Goal: Information Seeking & Learning: Get advice/opinions

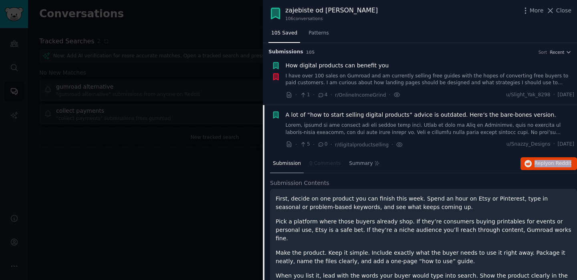
scroll to position [55, 0]
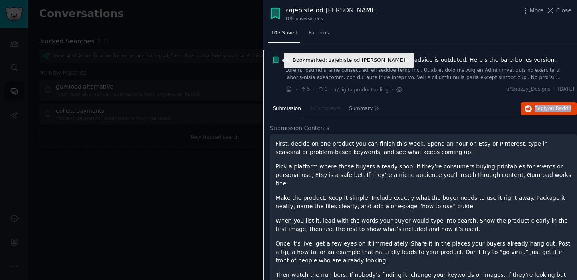
click at [272, 61] on icon "button" at bounding box center [276, 60] width 8 height 8
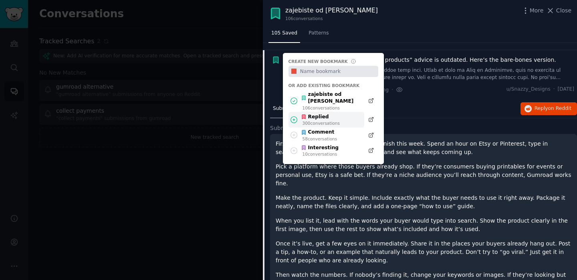
click at [294, 115] on icon at bounding box center [294, 119] width 8 height 8
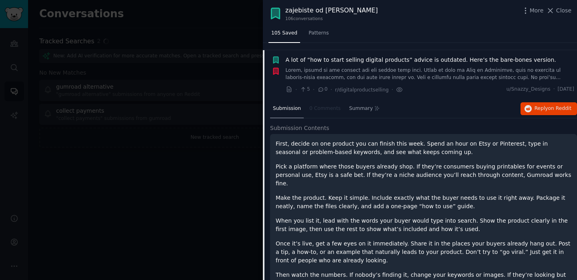
click at [384, 68] on link at bounding box center [430, 74] width 289 height 14
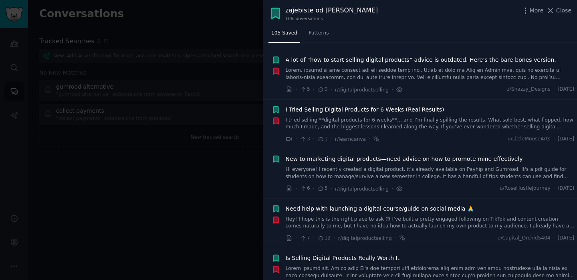
scroll to position [62, 0]
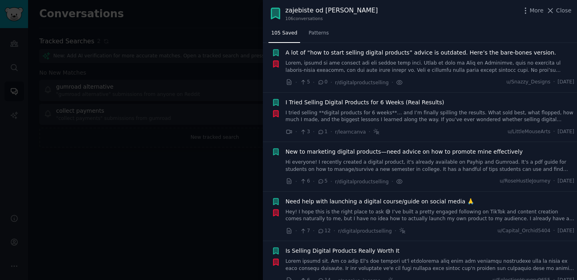
click at [373, 165] on link "Hi everyone! I recently created a digital product, it's already available on Pa…" at bounding box center [430, 166] width 289 height 14
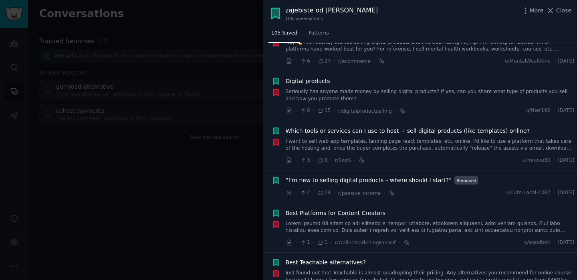
scroll to position [702, 0]
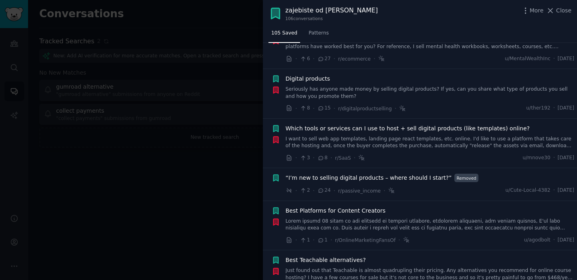
click at [349, 173] on span "“I’m new to selling digital products – where should I start?”" at bounding box center [369, 177] width 166 height 8
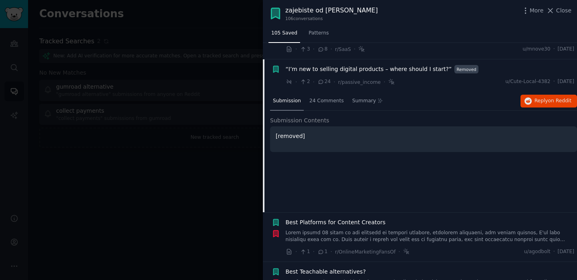
scroll to position [656, 0]
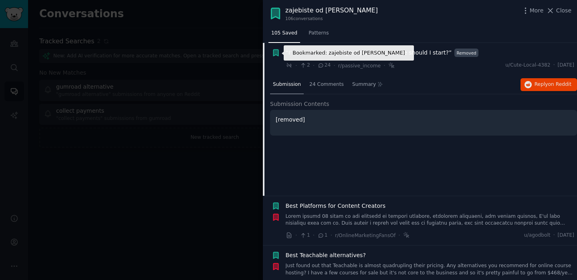
click at [275, 55] on icon "button" at bounding box center [276, 52] width 8 height 8
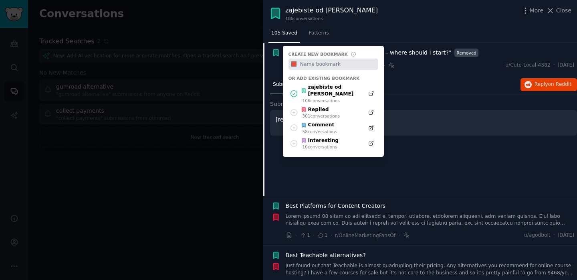
click at [355, 169] on div "Submission 24 Comments Summary Reply on Reddit Submission Contents [removed]" at bounding box center [423, 135] width 307 height 120
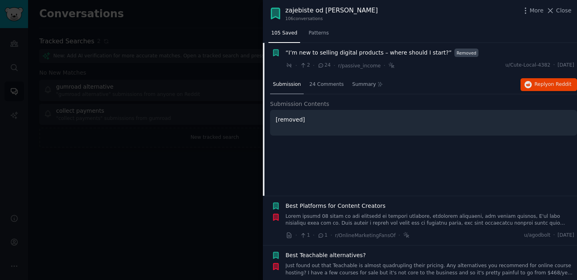
click at [278, 58] on div "Bookmarked: zajebiste od [PERSON_NAME]" at bounding box center [276, 58] width 8 height 21
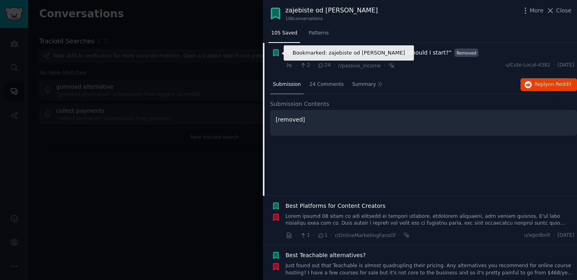
click at [276, 55] on icon "button" at bounding box center [275, 53] width 5 height 6
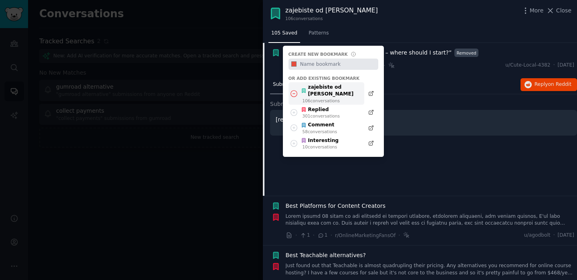
click at [293, 90] on icon at bounding box center [294, 93] width 8 height 8
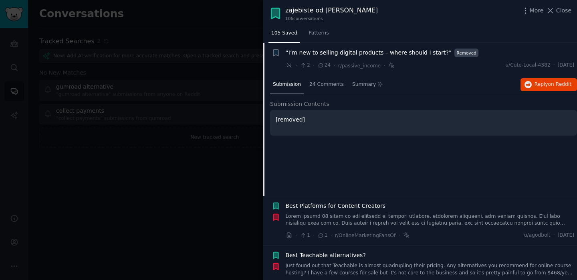
click at [378, 56] on span "“I’m new to selling digital products – where should I start?”" at bounding box center [369, 52] width 166 height 8
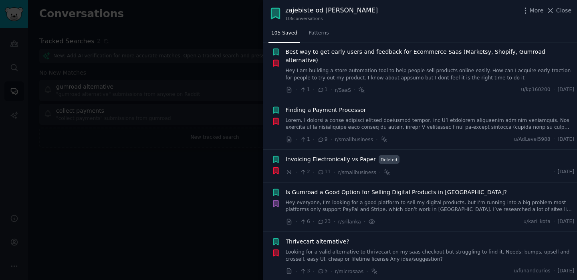
scroll to position [3408, 0]
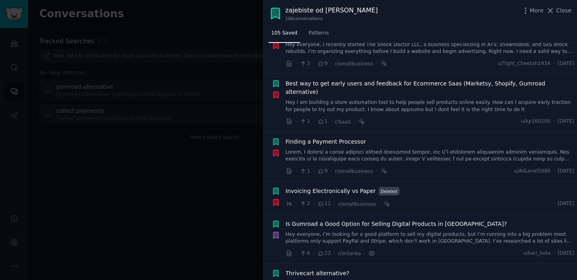
click at [329, 231] on link "Hey everyone, I’m looking for a good platform to sell my digital products, but …" at bounding box center [430, 238] width 289 height 14
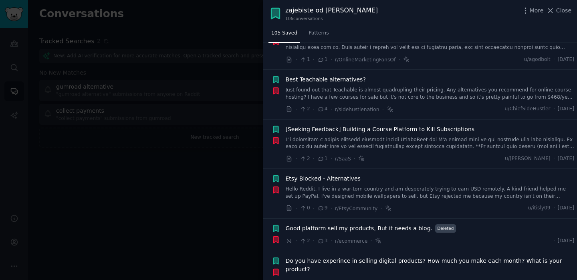
scroll to position [714, 0]
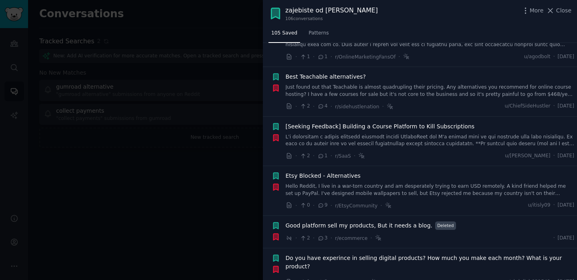
click at [169, 188] on div at bounding box center [288, 140] width 577 height 280
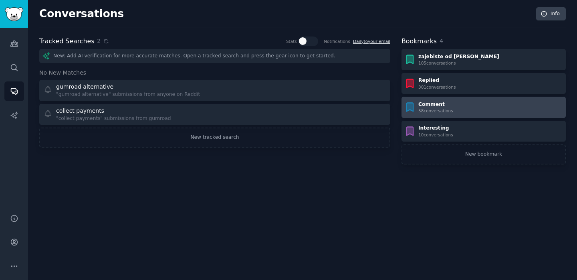
click at [426, 111] on div "58 conversation s" at bounding box center [435, 111] width 35 height 6
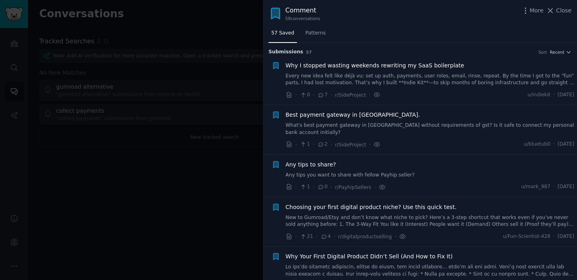
click at [335, 78] on link "Every new idea felt like déjà vu: set up auth, payments, user roles, email, rin…" at bounding box center [430, 80] width 289 height 14
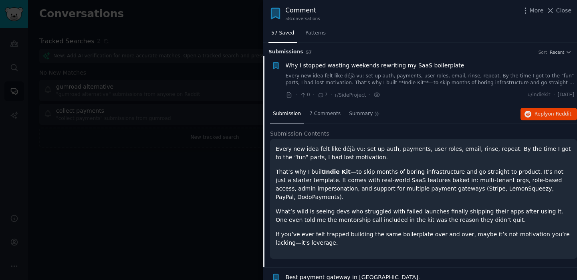
scroll to position [12, 0]
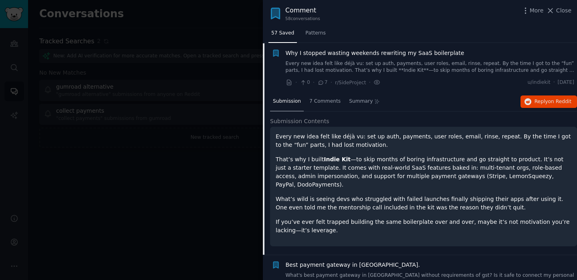
click at [217, 34] on div at bounding box center [288, 140] width 577 height 280
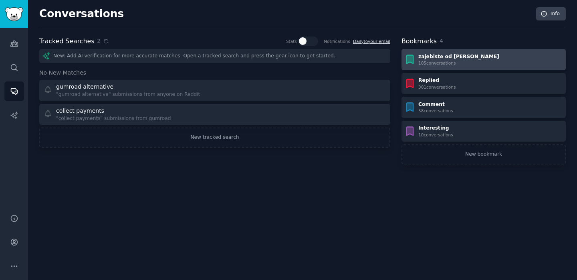
click at [408, 55] on icon at bounding box center [410, 59] width 6 height 8
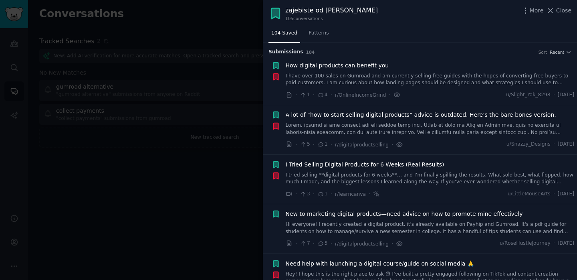
click at [311, 216] on span "New to marketing digital products—need advice on how to promote mine effectively" at bounding box center [404, 214] width 237 height 8
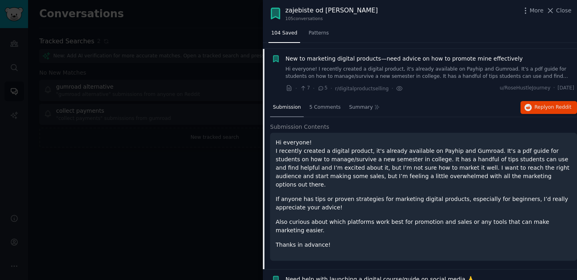
scroll to position [161, 0]
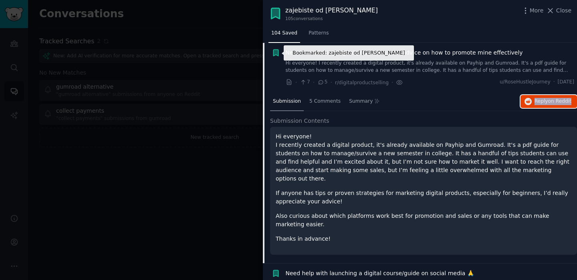
click at [273, 55] on icon "button" at bounding box center [275, 53] width 5 height 6
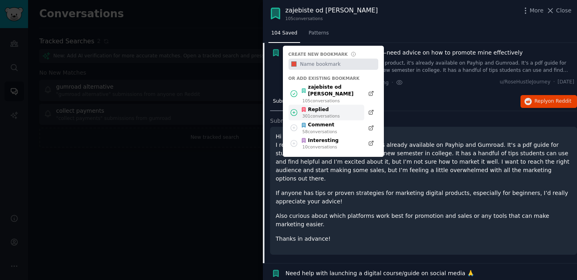
click at [294, 108] on icon at bounding box center [294, 112] width 8 height 8
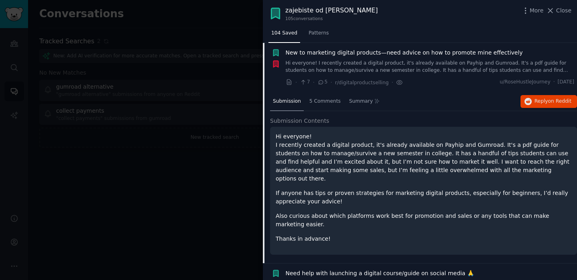
click at [359, 55] on span "New to marketing digital products—need advice on how to promote mine effectively" at bounding box center [404, 52] width 237 height 8
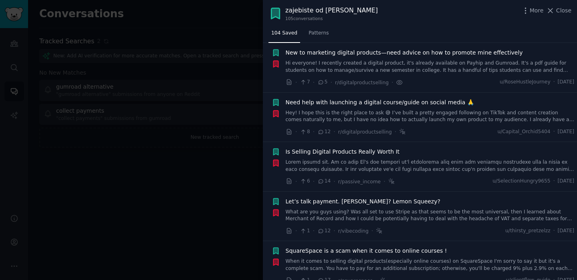
click at [251, 75] on div at bounding box center [288, 140] width 577 height 280
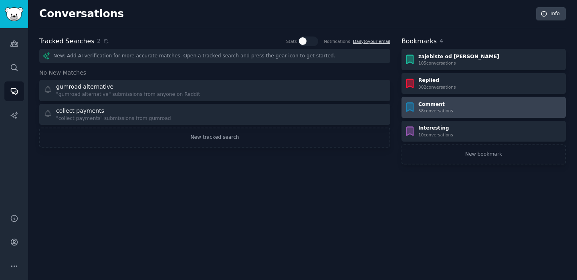
click at [437, 101] on div "Comment" at bounding box center [435, 104] width 35 height 7
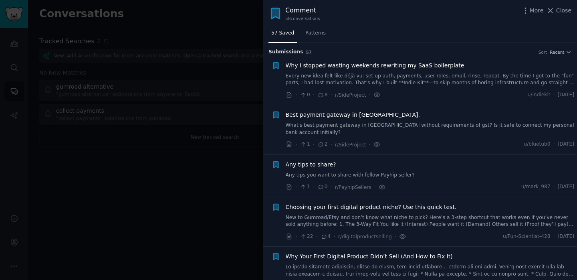
click at [342, 127] on link "What's best payment gateway in [GEOGRAPHIC_DATA] without requirements of gst? I…" at bounding box center [430, 129] width 289 height 14
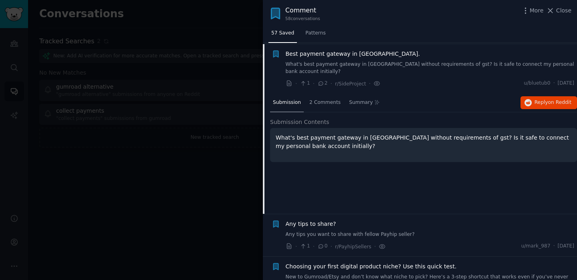
scroll to position [62, 0]
click at [540, 98] on span "Reply on Reddit" at bounding box center [552, 101] width 37 height 7
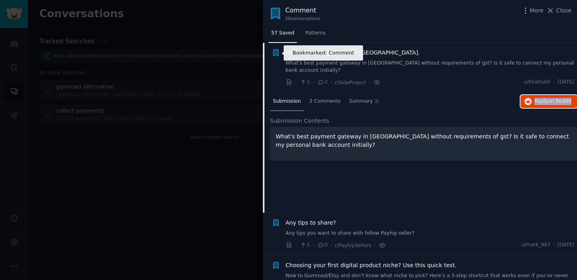
click at [278, 54] on icon "button" at bounding box center [276, 52] width 8 height 8
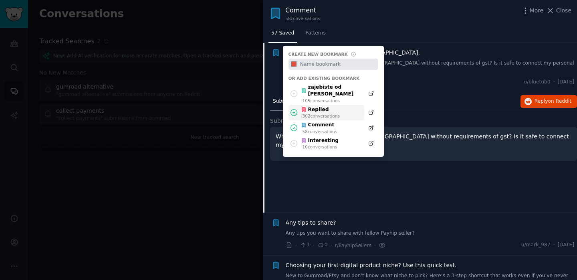
click at [292, 109] on icon at bounding box center [294, 112] width 6 height 6
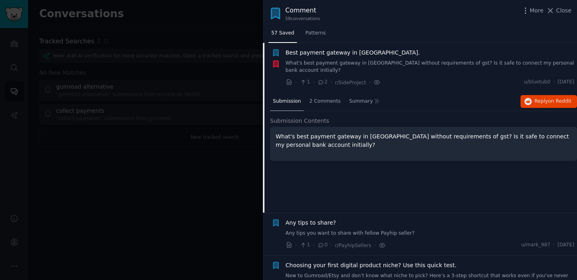
click at [281, 51] on div "Reddit text submission Bookmarked: Comment Best payment gateway in [GEOGRAPHIC_…" at bounding box center [423, 67] width 303 height 38
click at [278, 52] on icon "button" at bounding box center [275, 53] width 5 height 6
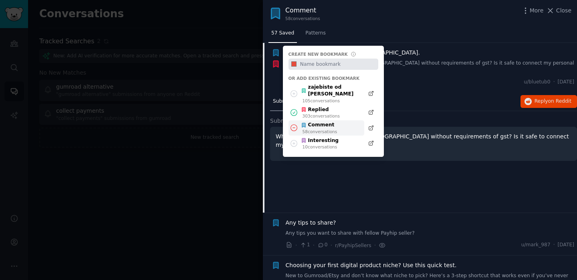
click at [295, 123] on icon at bounding box center [294, 127] width 8 height 8
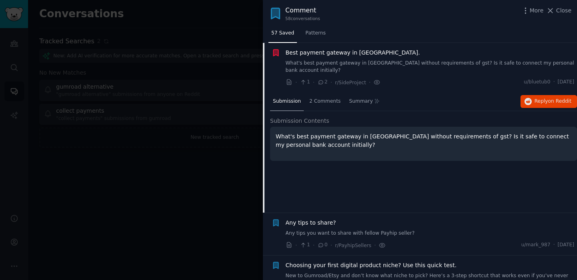
click at [391, 55] on div "Best payment gateway in [GEOGRAPHIC_DATA]." at bounding box center [430, 52] width 289 height 8
click at [389, 64] on link "What's best payment gateway in [GEOGRAPHIC_DATA] without requirements of gst? I…" at bounding box center [430, 67] width 289 height 14
